Goal: Check status: Check status

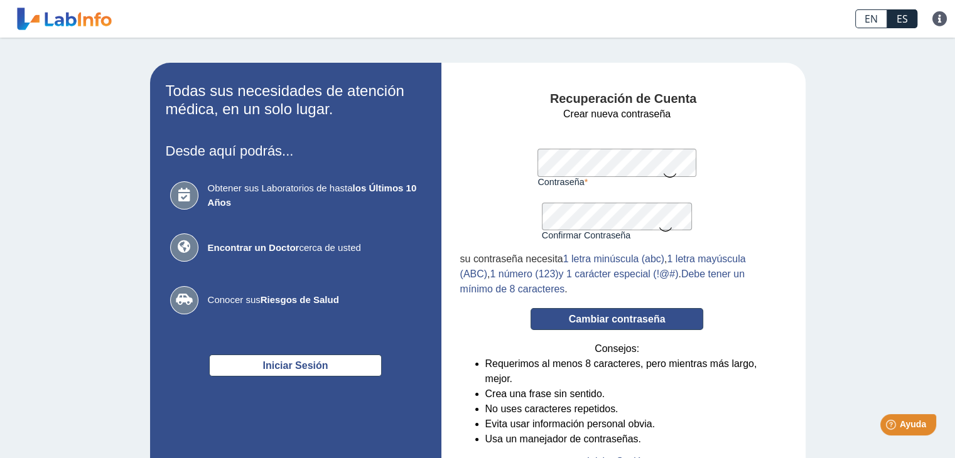
click at [603, 323] on button "Cambiar contraseña" at bounding box center [616, 319] width 173 height 22
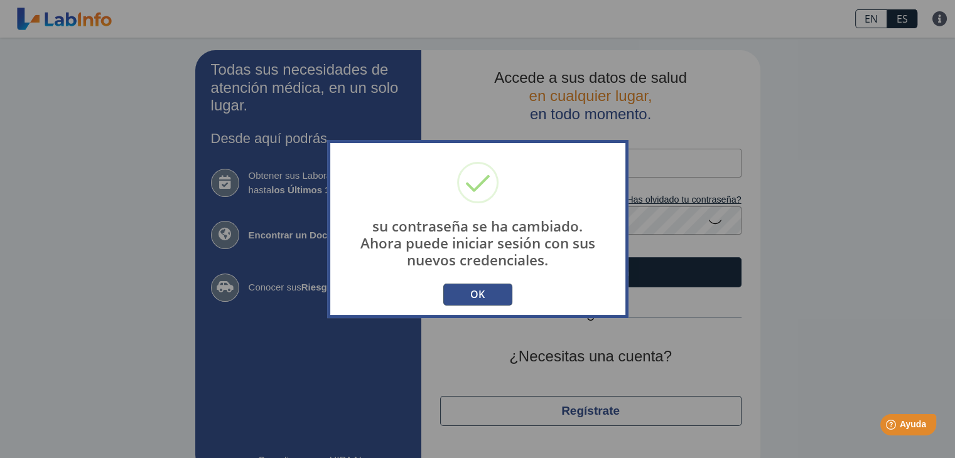
click at [492, 293] on button "OK" at bounding box center [477, 295] width 69 height 22
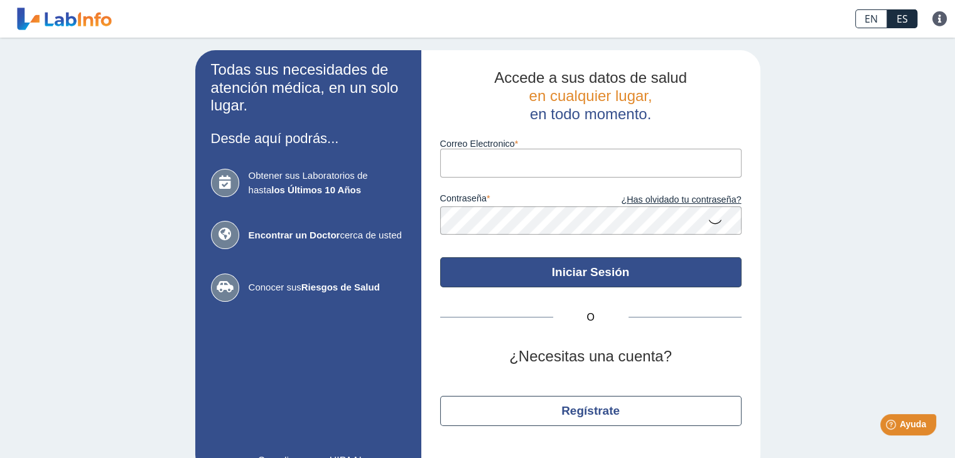
click at [544, 275] on button "Iniciar Sesión" at bounding box center [590, 272] width 301 height 30
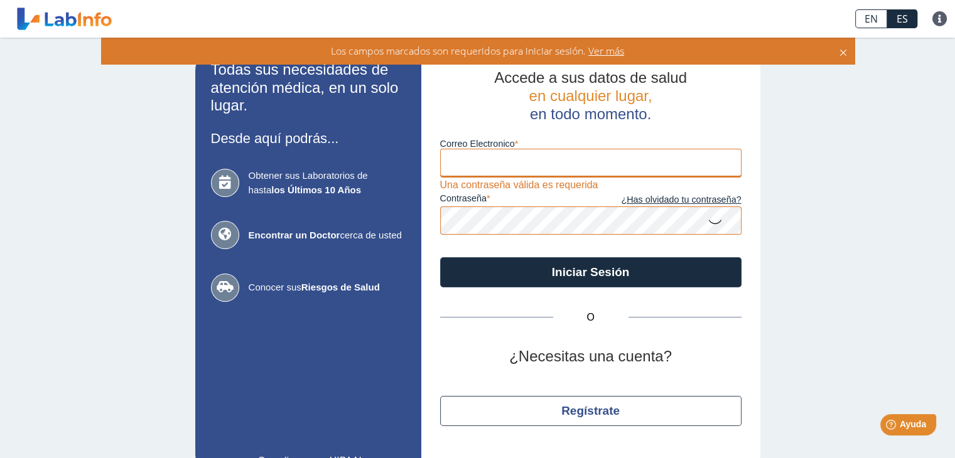
click at [533, 169] on input "Correo Electronico" at bounding box center [590, 163] width 301 height 28
type input "[EMAIL_ADDRESS][DOMAIN_NAME]"
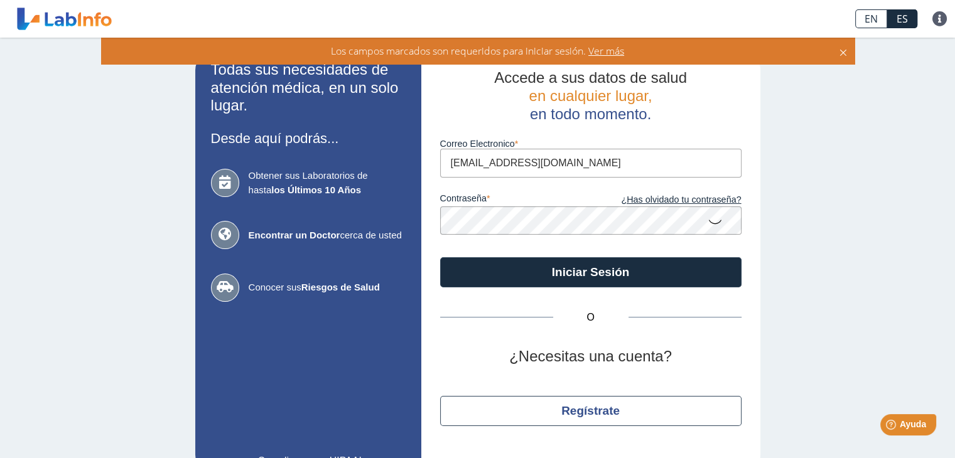
click at [710, 223] on icon at bounding box center [714, 221] width 15 height 24
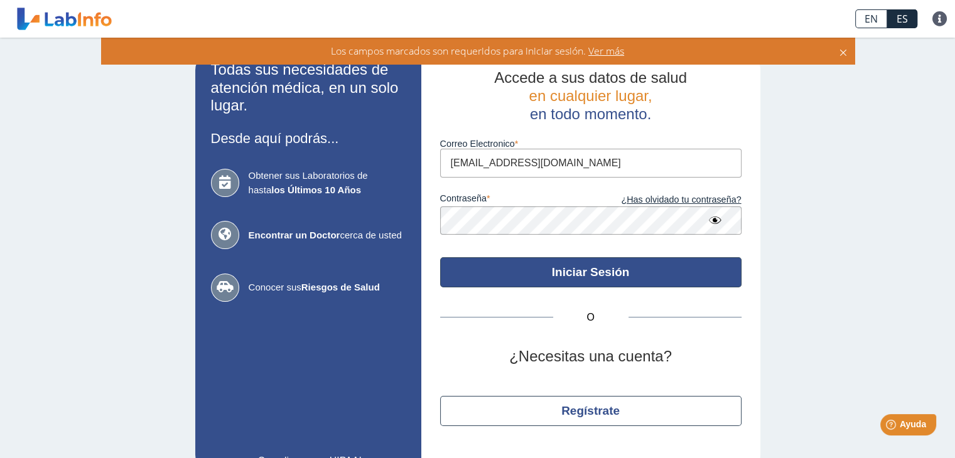
click at [610, 267] on button "Iniciar Sesión" at bounding box center [590, 272] width 301 height 30
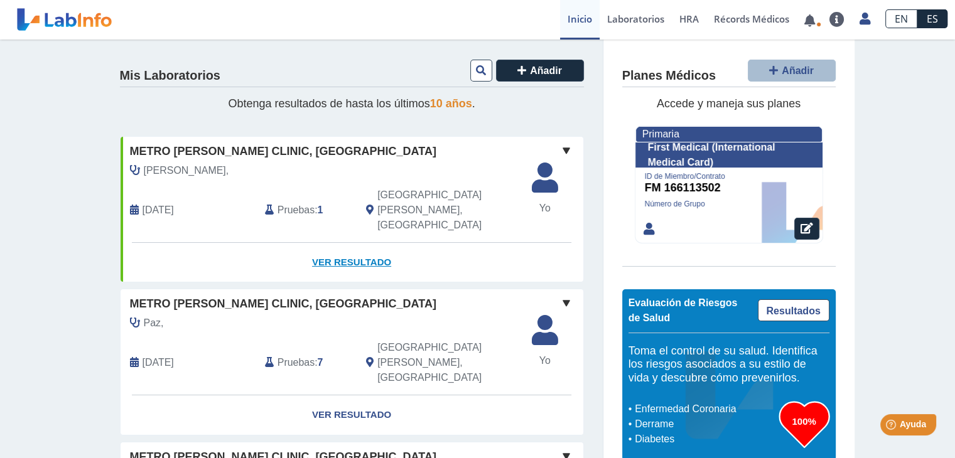
click at [331, 243] on link "Ver Resultado" at bounding box center [352, 263] width 463 height 40
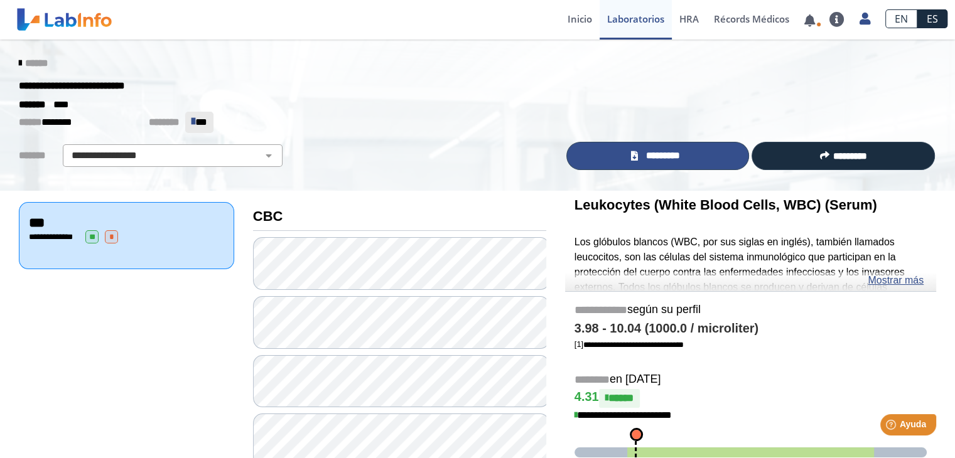
click at [650, 154] on span "*********" at bounding box center [662, 156] width 43 height 14
